Goal: Check status

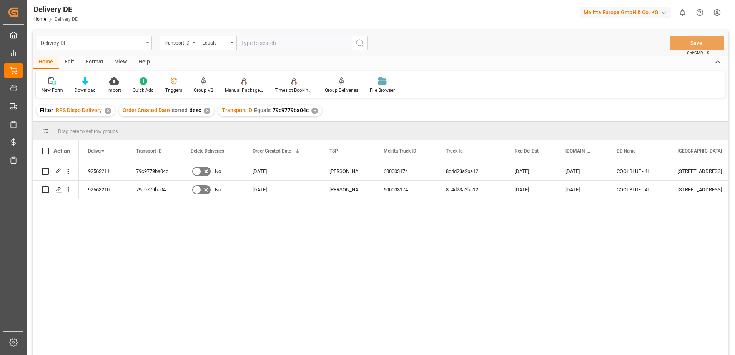
click at [717, 10] on html "Created by potrace 1.15, written by [PERSON_NAME] [DATE]-[DATE] Created by potr…" at bounding box center [367, 177] width 735 height 355
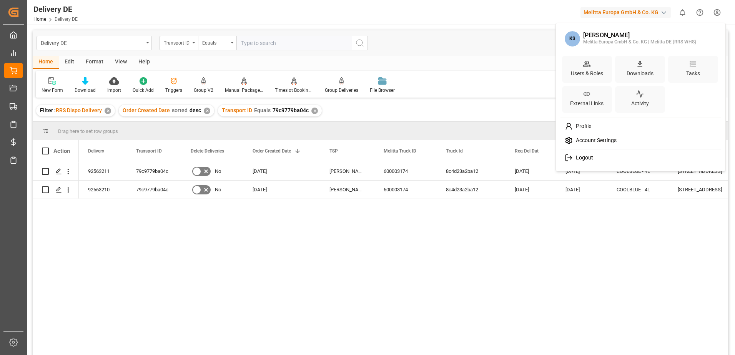
drag, startPoint x: 585, startPoint y: 157, endPoint x: 562, endPoint y: 156, distance: 23.1
click at [584, 157] on span "Logout" at bounding box center [583, 158] width 20 height 7
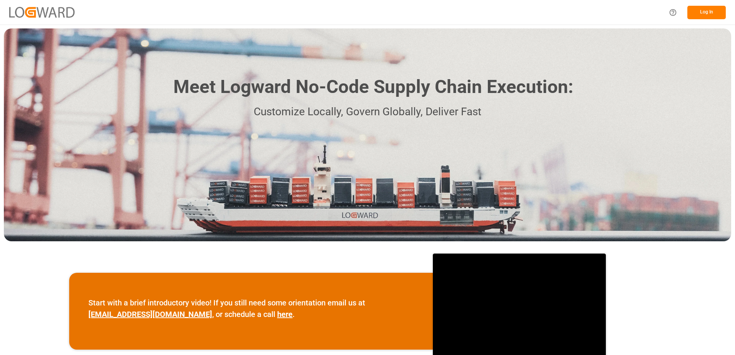
click at [253, 13] on button "Log In" at bounding box center [706, 12] width 38 height 13
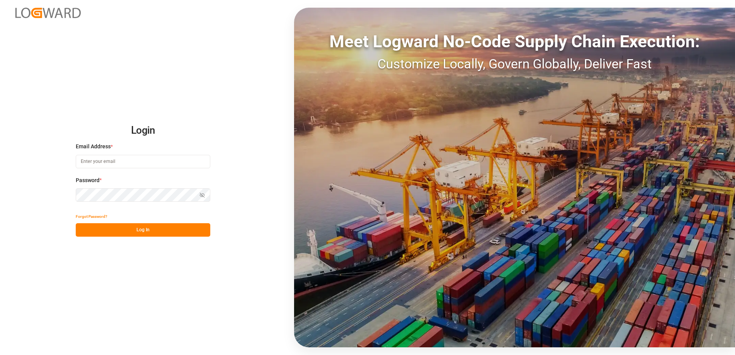
type input "karine.staut@melitta.be"
click at [155, 206] on button "Log In" at bounding box center [143, 229] width 135 height 13
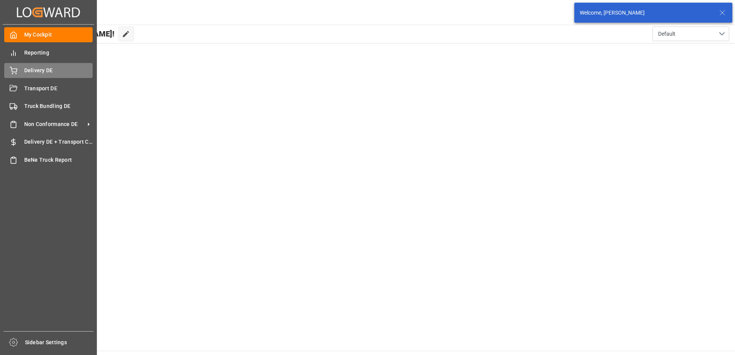
click at [18, 70] on div "Delivery DE Delivery DE" at bounding box center [48, 70] width 88 height 15
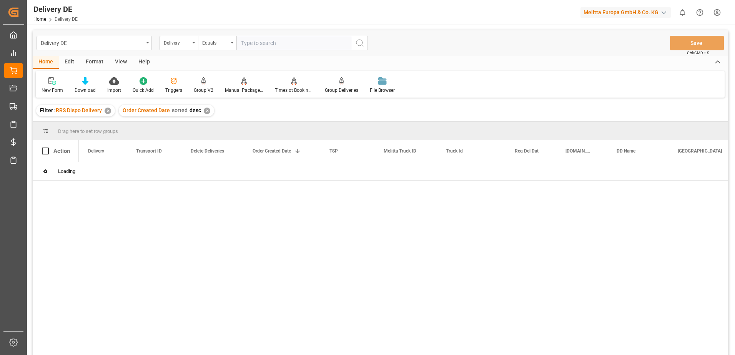
click at [253, 42] on input "text" at bounding box center [293, 43] width 115 height 15
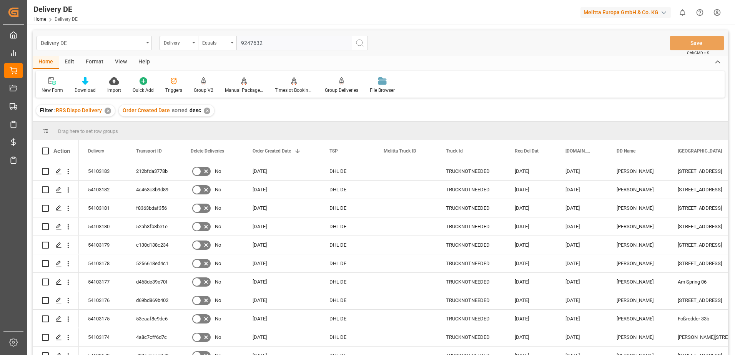
type input "92476323"
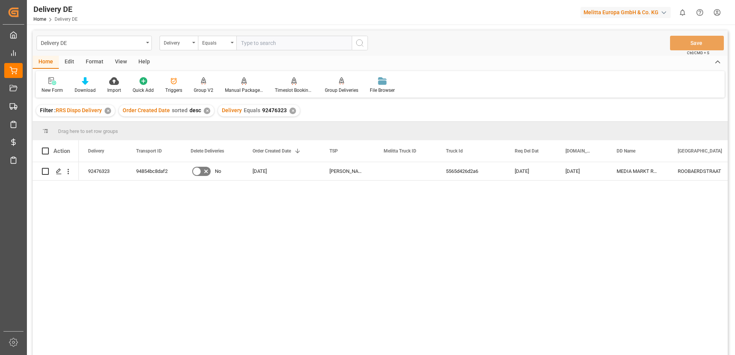
click at [253, 12] on html "Created by potrace 1.15, written by Peter Selinger 2001-2017 Created by potrace…" at bounding box center [367, 177] width 735 height 355
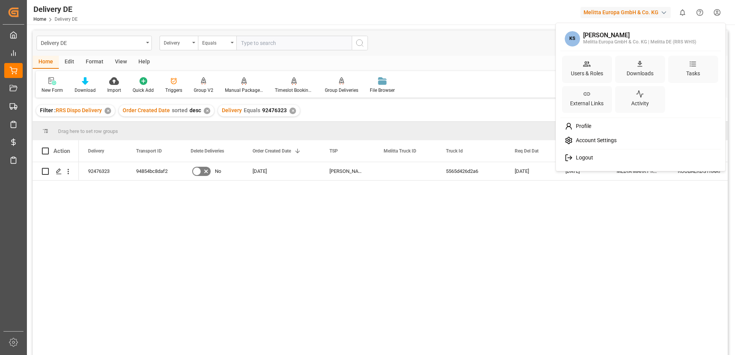
click at [253, 156] on span "Logout" at bounding box center [583, 158] width 20 height 7
